Goal: Information Seeking & Learning: Learn about a topic

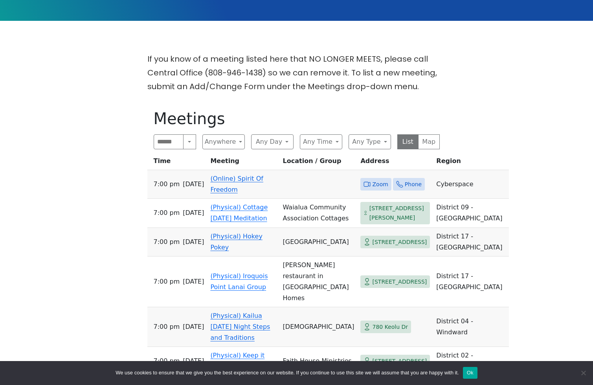
scroll to position [197, 0]
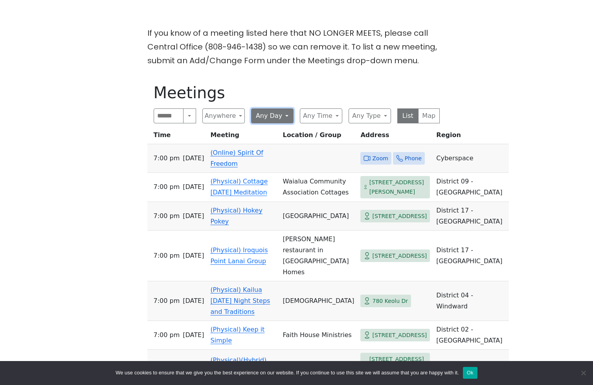
click at [271, 112] on button "Any Day" at bounding box center [272, 115] width 42 height 15
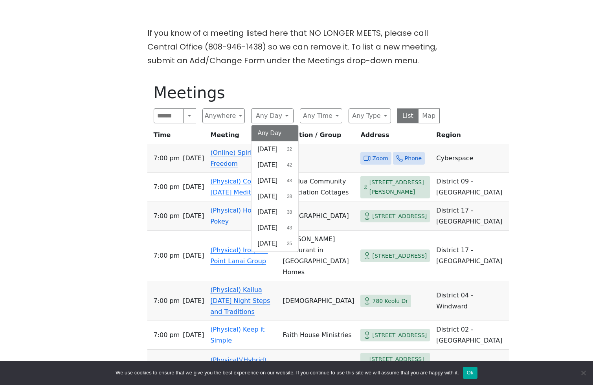
click at [506, 151] on div "If you know of a meeting listed here that NO LONGER MEETS, please call Central …" at bounding box center [295, 257] width 533 height 463
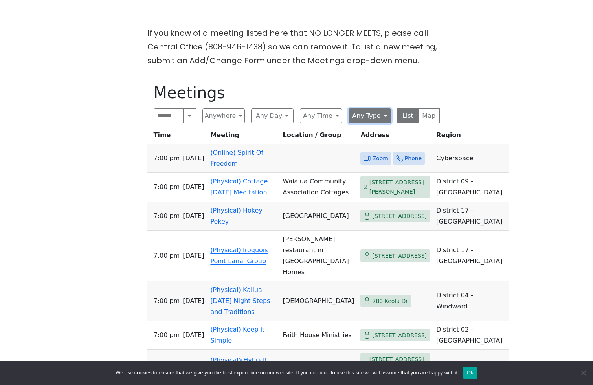
click at [367, 113] on button "Any Type" at bounding box center [369, 115] width 42 height 15
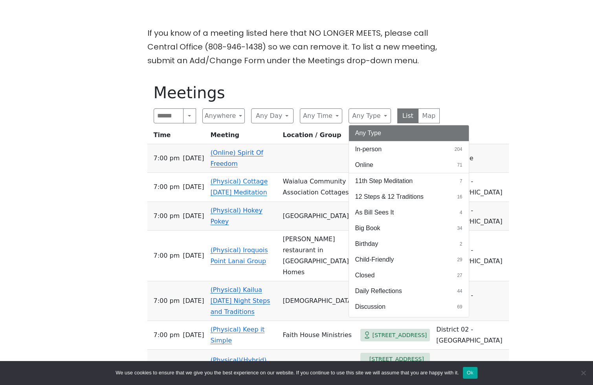
click at [387, 152] on button "In-person 204" at bounding box center [409, 149] width 120 height 16
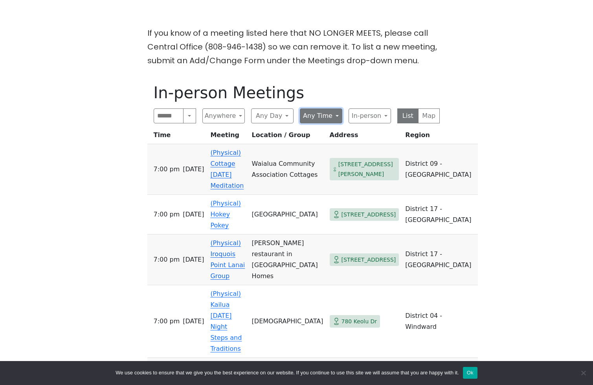
click at [324, 122] on button "Any Time" at bounding box center [321, 115] width 42 height 15
click at [326, 119] on button "Any Time" at bounding box center [321, 115] width 42 height 15
click at [371, 117] on button "In-person" at bounding box center [369, 115] width 42 height 15
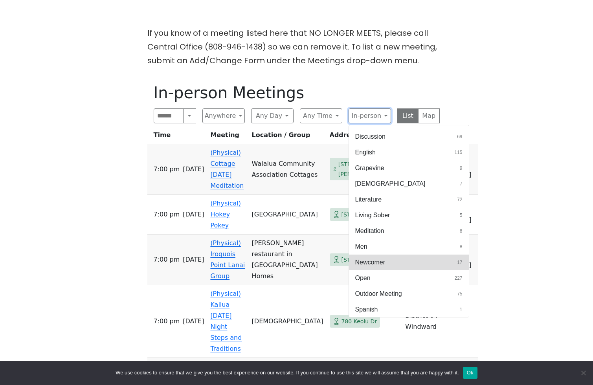
scroll to position [164, 0]
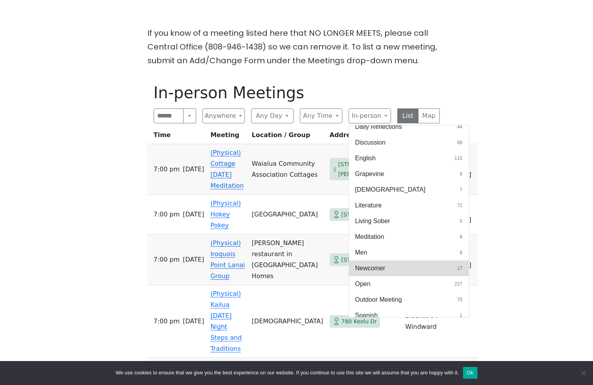
click at [398, 186] on button "[DEMOGRAPHIC_DATA] 7" at bounding box center [409, 190] width 120 height 16
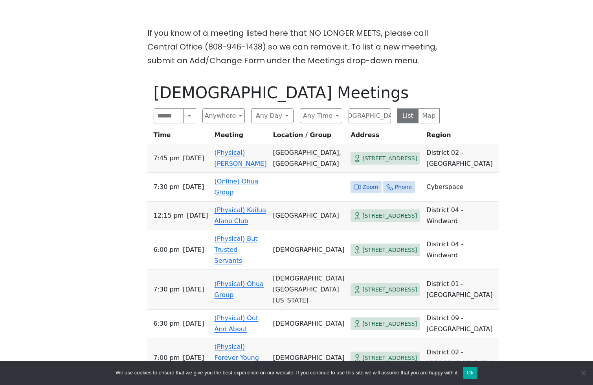
scroll to position [192, 0]
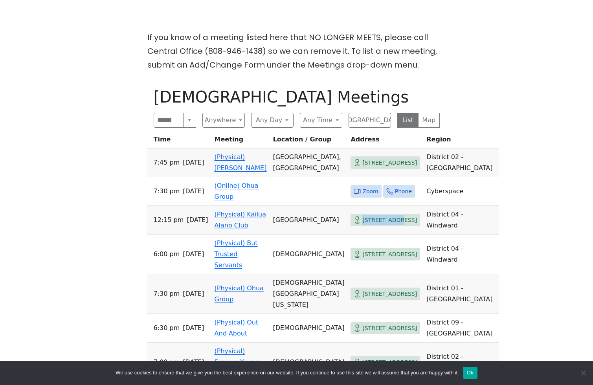
drag, startPoint x: 347, startPoint y: 238, endPoint x: 377, endPoint y: 240, distance: 30.3
click at [377, 225] on span "[STREET_ADDRESS]" at bounding box center [389, 220] width 55 height 10
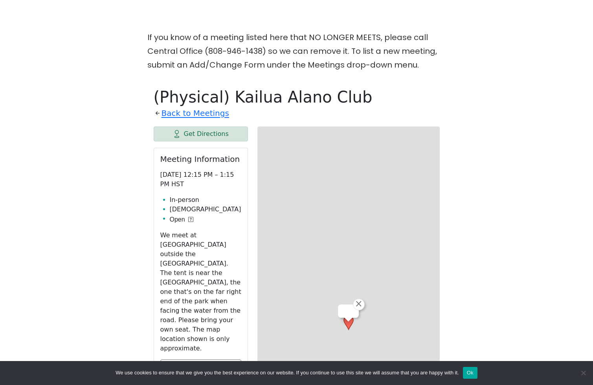
scroll to position [274, 0]
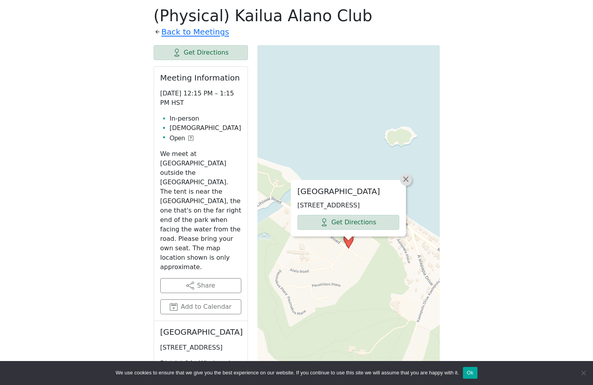
click at [406, 185] on link "×" at bounding box center [406, 180] width 12 height 12
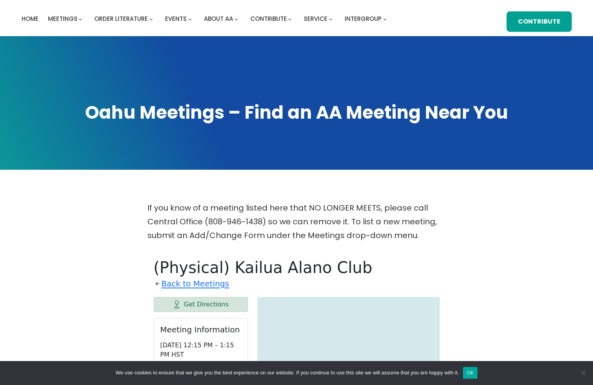
scroll to position [0, 0]
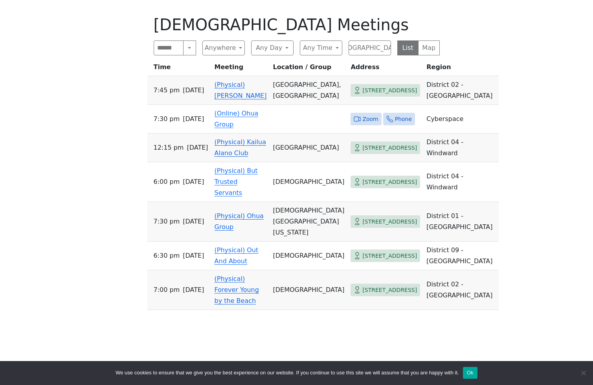
scroll to position [267, 0]
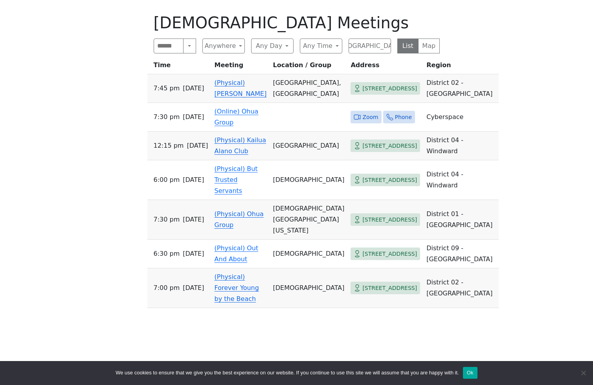
drag, startPoint x: 342, startPoint y: 90, endPoint x: 381, endPoint y: 102, distance: 40.7
click at [381, 95] on span "[STREET_ADDRESS]" at bounding box center [385, 88] width 70 height 13
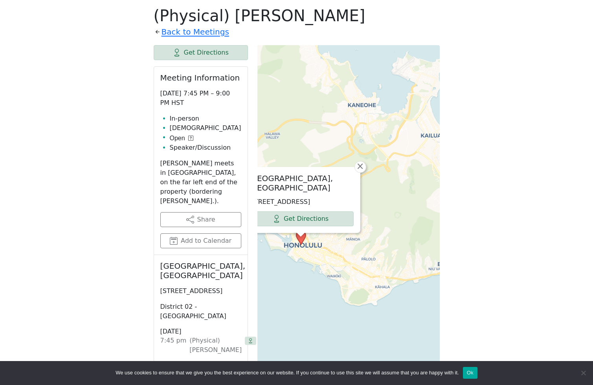
drag, startPoint x: 407, startPoint y: 284, endPoint x: 286, endPoint y: 263, distance: 122.4
click at [285, 264] on div "[GEOGRAPHIC_DATA], [GEOGRAPHIC_DATA] [STREET_ADDRESS] Get Directions × Leaflet …" at bounding box center [348, 241] width 182 height 393
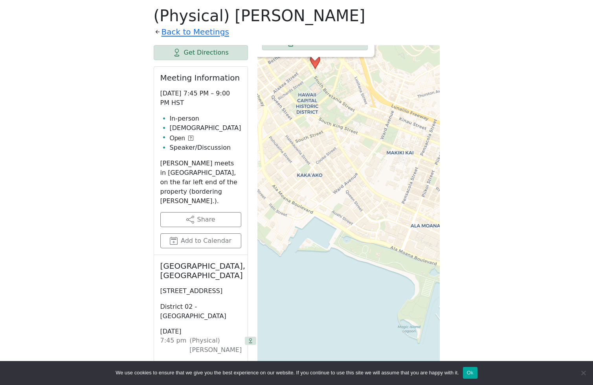
scroll to position [267, 0]
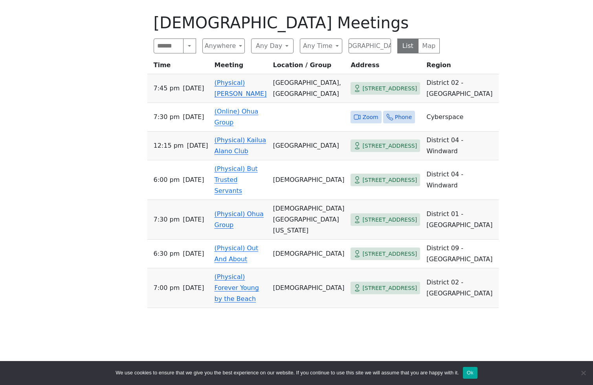
click at [362, 225] on span "[STREET_ADDRESS]" at bounding box center [389, 220] width 55 height 10
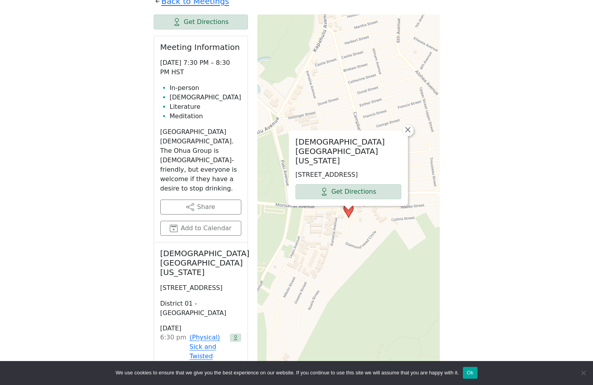
scroll to position [324, 0]
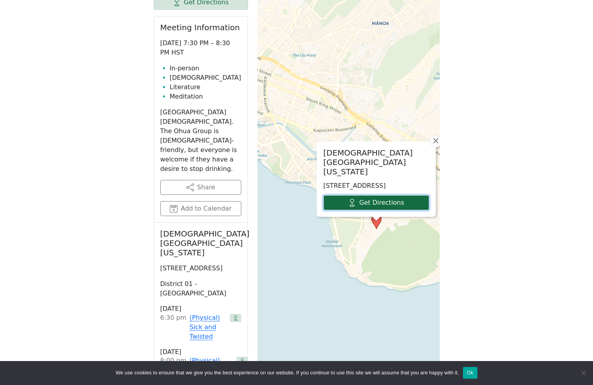
click at [387, 204] on link "Get Directions" at bounding box center [376, 202] width 106 height 15
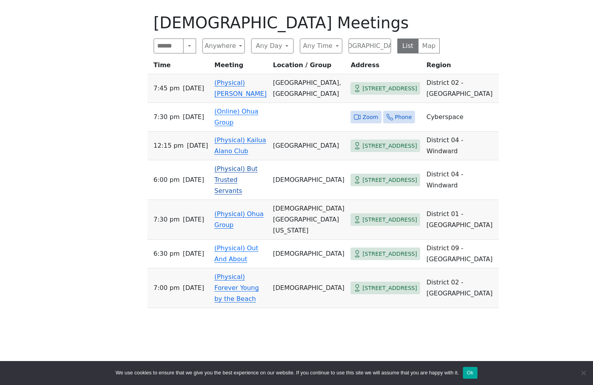
click at [369, 185] on span "[STREET_ADDRESS]" at bounding box center [389, 180] width 55 height 10
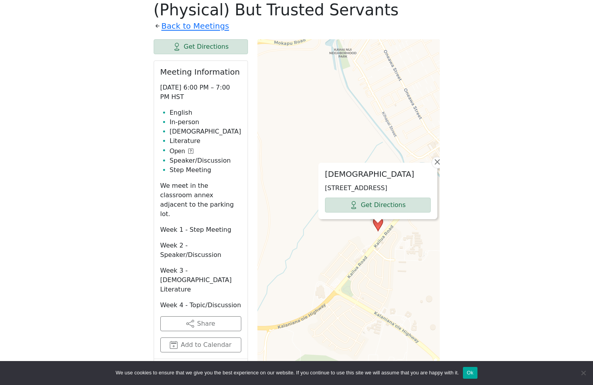
scroll to position [280, 0]
